Goal: Information Seeking & Learning: Find specific fact

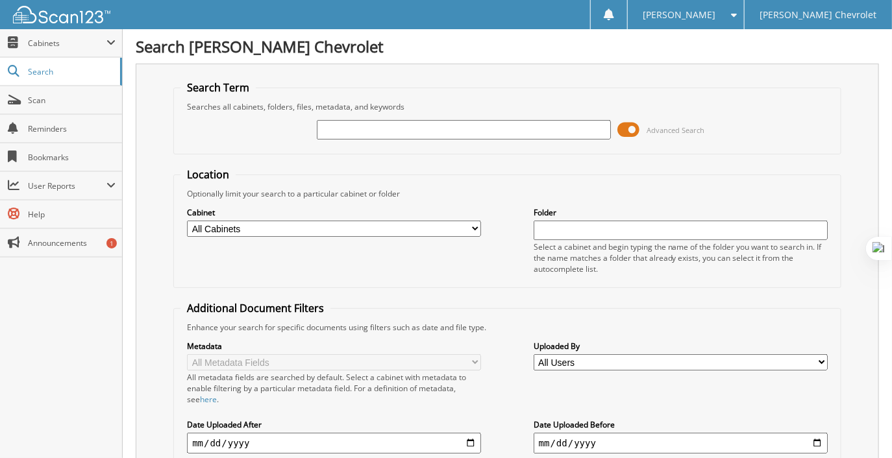
click at [340, 121] on input "text" at bounding box center [464, 129] width 294 height 19
type input "85160"
